Goal: Check status: Check status

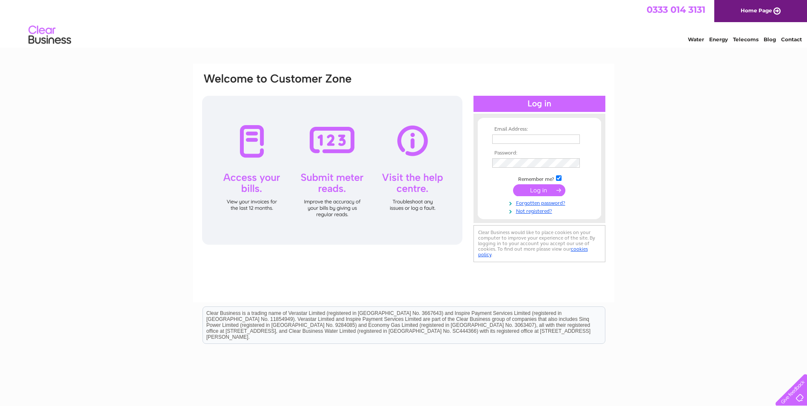
type input "ceri.thomson@tradebe.com"
click at [541, 187] on input "submit" at bounding box center [539, 190] width 52 height 12
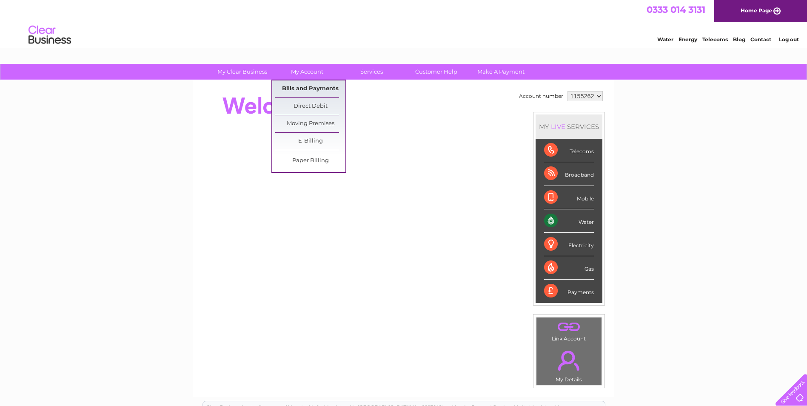
click at [301, 86] on link "Bills and Payments" at bounding box center [310, 88] width 70 height 17
click at [306, 88] on link "Bills and Payments" at bounding box center [310, 88] width 70 height 17
